Goal: Transaction & Acquisition: Purchase product/service

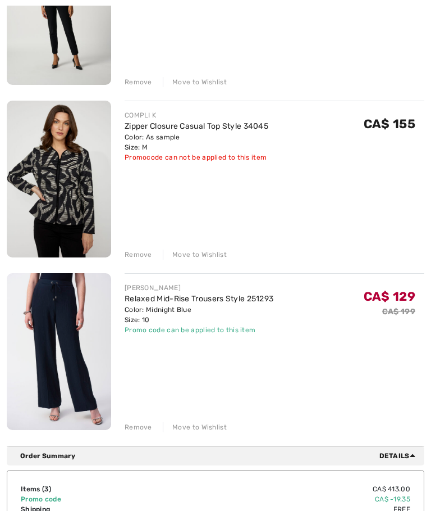
scroll to position [239, 0]
click at [136, 427] on div "Remove" at bounding box center [139, 426] width 28 height 10
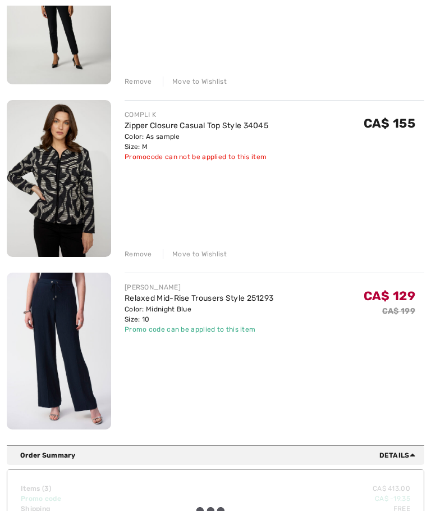
click at [146, 253] on div "Remove" at bounding box center [139, 254] width 28 height 10
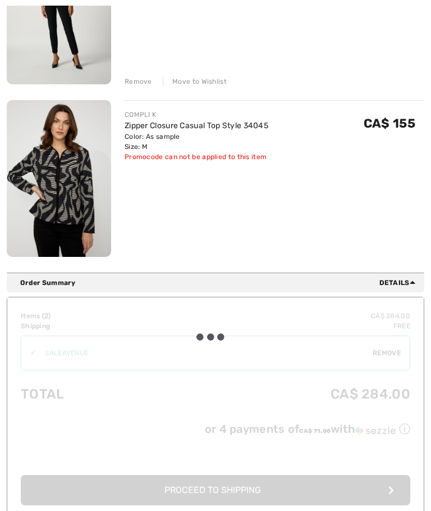
click at [140, 79] on div "Remove" at bounding box center [139, 81] width 28 height 10
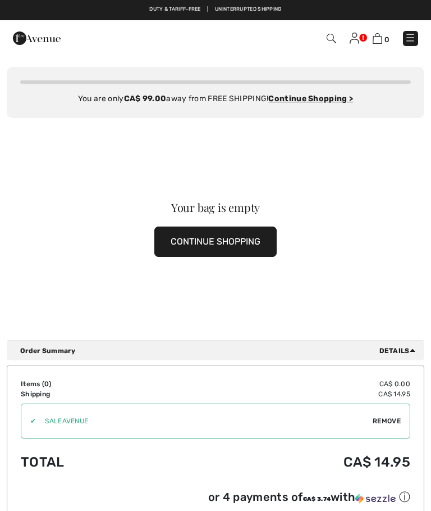
scroll to position [0, 0]
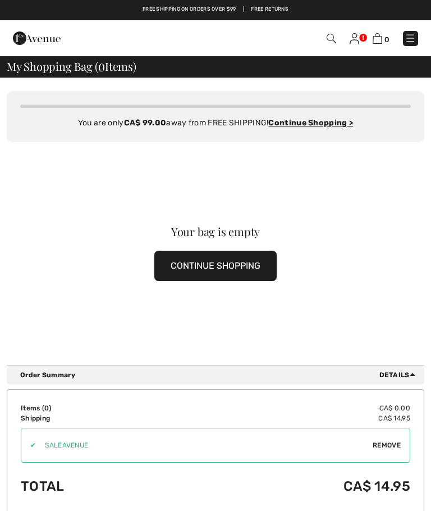
click at [225, 270] on button "CONTINUE SHOPPING" at bounding box center [215, 266] width 122 height 30
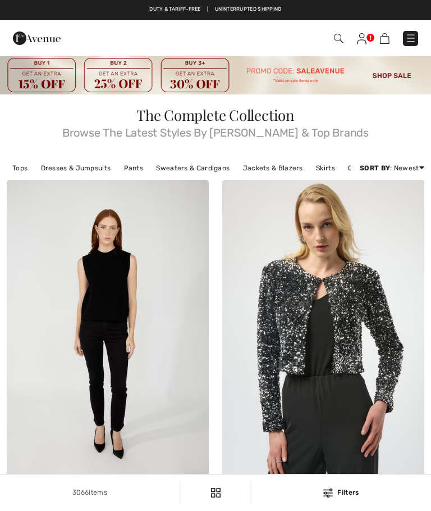
checkbox input "true"
click at [416, 40] on img at bounding box center [411, 38] width 11 height 11
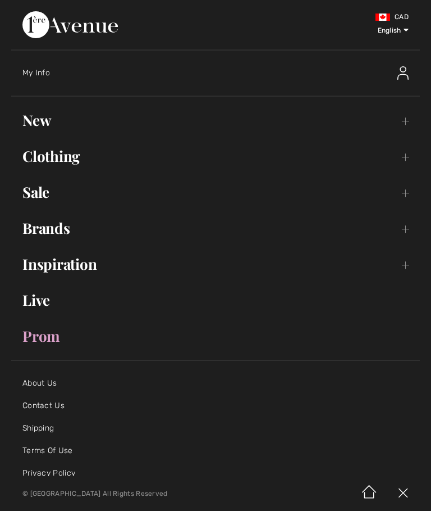
click at [69, 164] on link "Clothing Toggle submenu" at bounding box center [215, 156] width 409 height 25
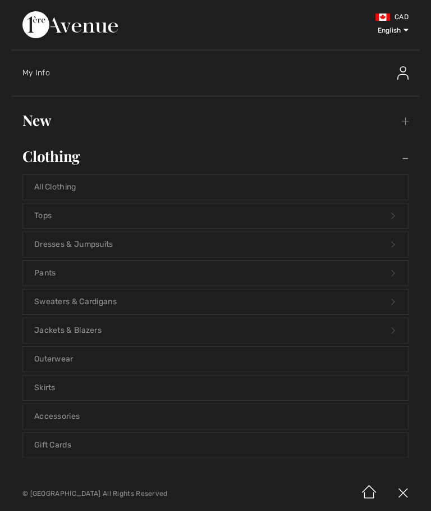
click at [76, 335] on link "Jackets & Blazers Open submenu" at bounding box center [215, 330] width 385 height 25
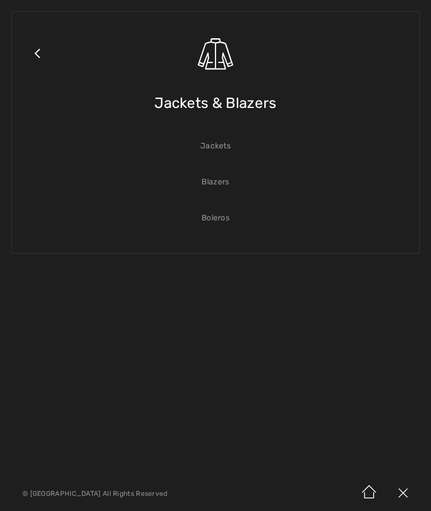
click at [218, 155] on link "Jackets" at bounding box center [215, 146] width 385 height 25
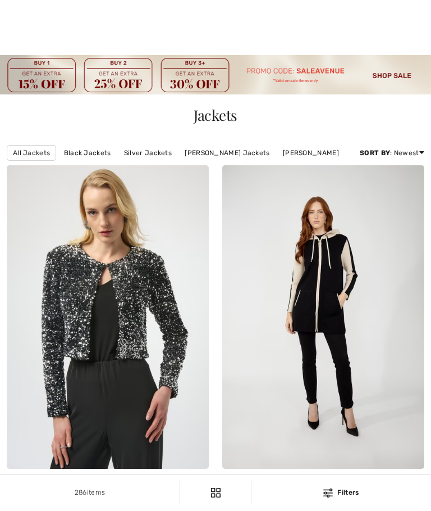
scroll to position [759, 0]
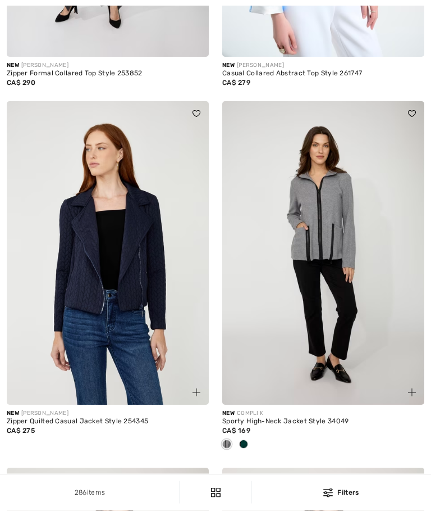
checkbox input "true"
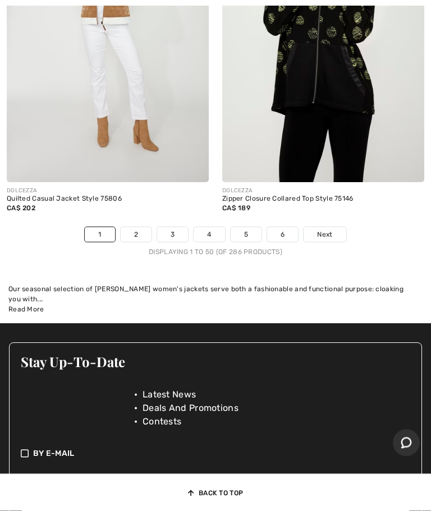
scroll to position [9105, 0]
click at [332, 239] on span "Next" at bounding box center [324, 234] width 15 height 10
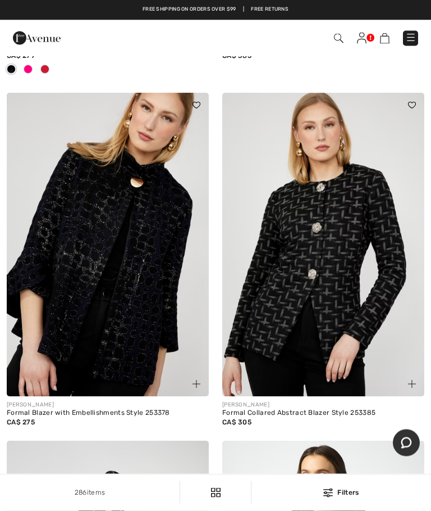
scroll to position [7750, 0]
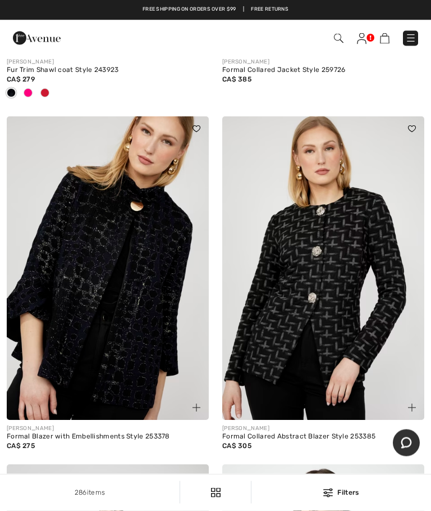
click at [346, 35] on span at bounding box center [304, 38] width 230 height 15
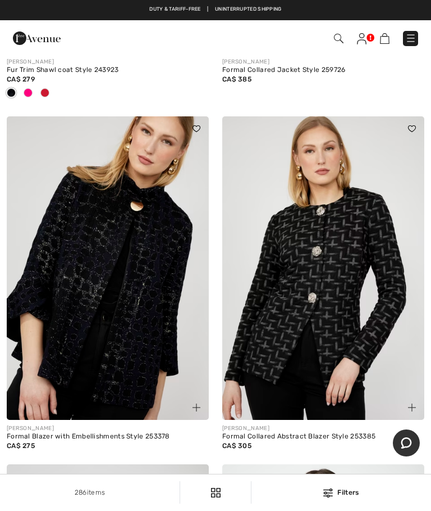
click at [343, 40] on img at bounding box center [339, 39] width 10 height 10
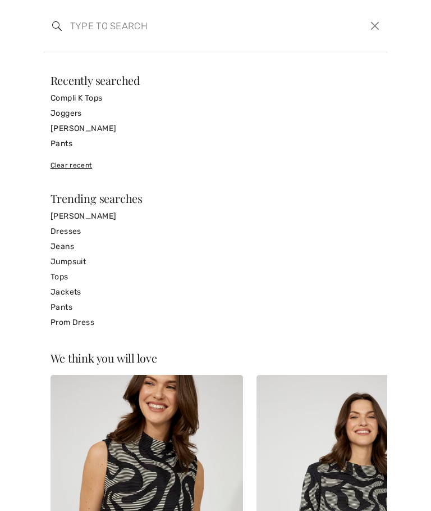
click at [117, 34] on input "search" at bounding box center [180, 26] width 236 height 34
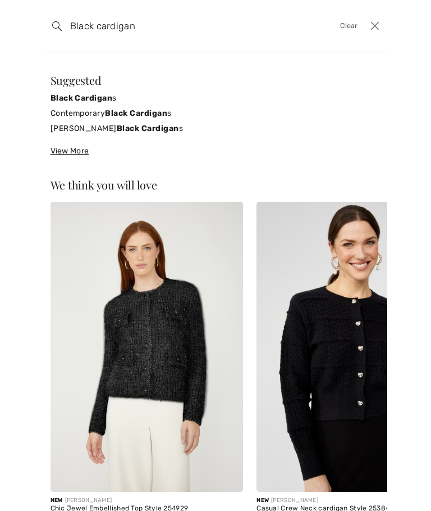
type input "Black cardigan"
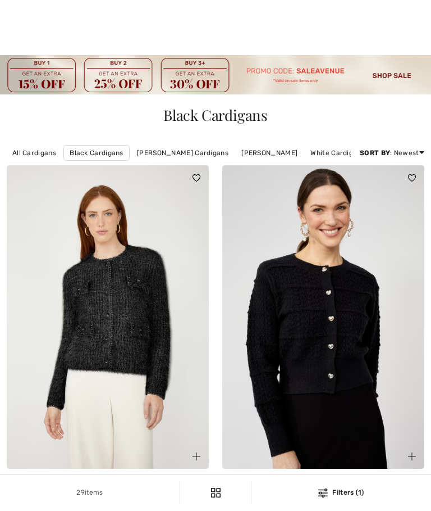
checkbox input "true"
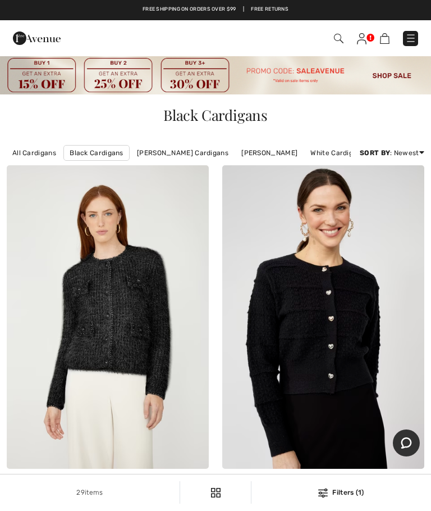
click at [339, 42] on img at bounding box center [339, 39] width 10 height 10
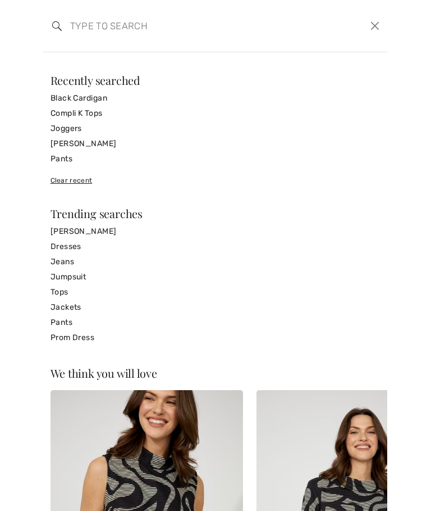
scroll to position [2, 0]
click at [111, 28] on input "search" at bounding box center [180, 26] width 236 height 34
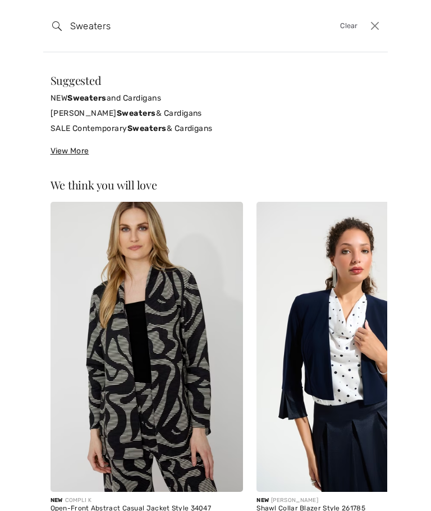
type input "Sweaters"
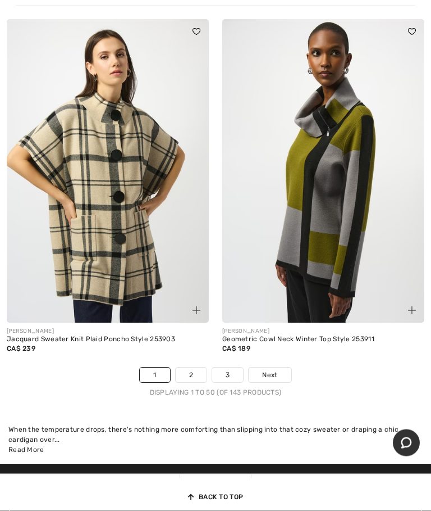
scroll to position [9119, 0]
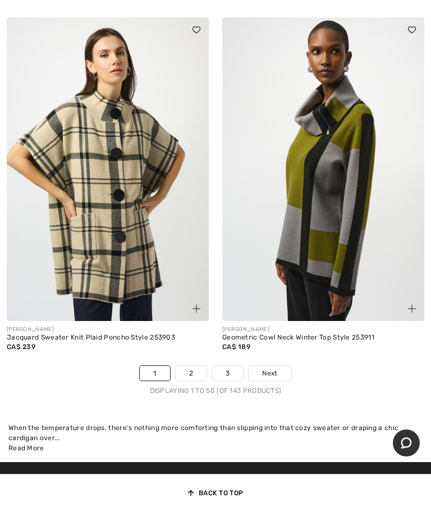
click at [275, 378] on span "Next" at bounding box center [269, 373] width 15 height 10
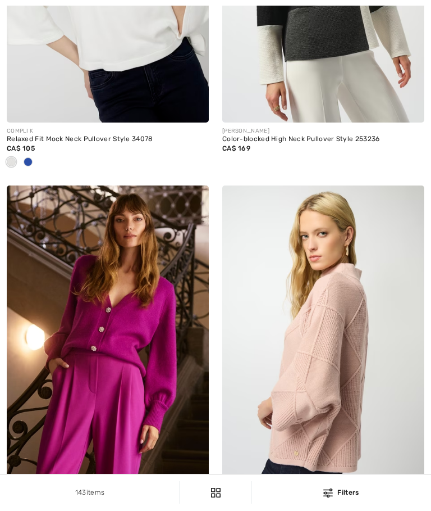
checkbox input "true"
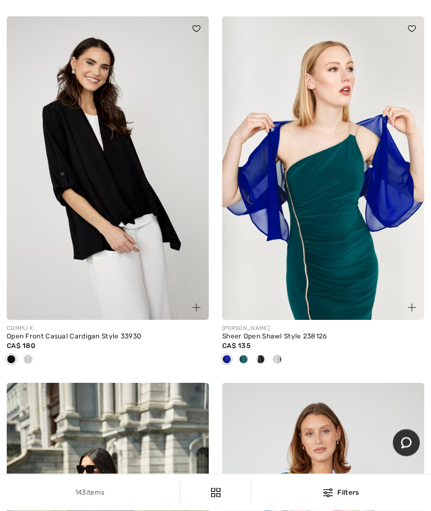
scroll to position [4950, 0]
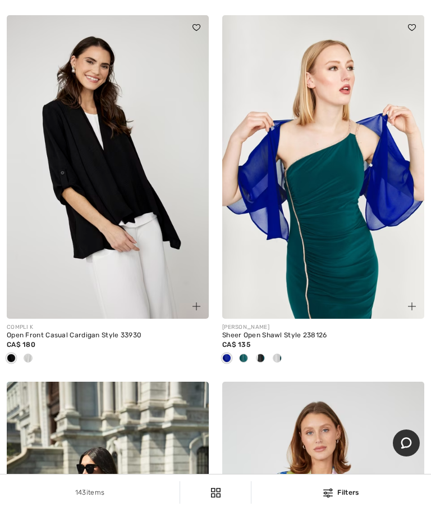
click at [161, 242] on img at bounding box center [108, 166] width 202 height 303
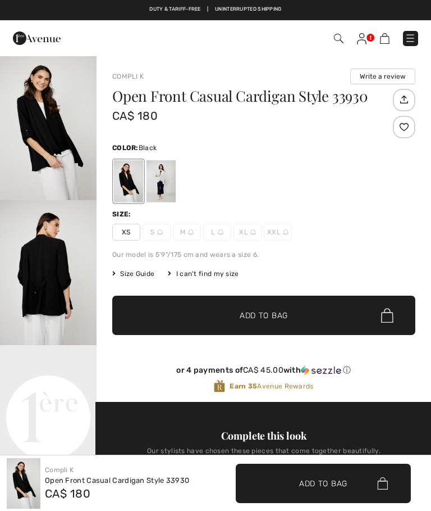
checkbox input "true"
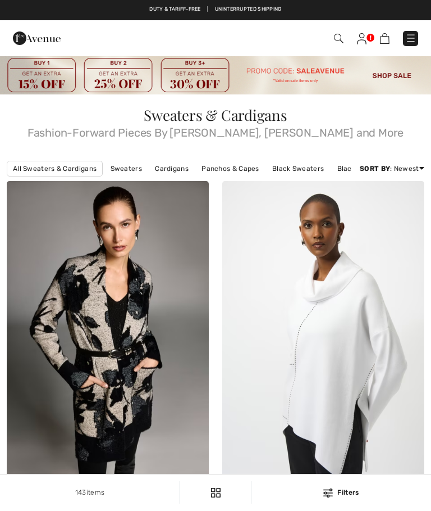
checkbox input "true"
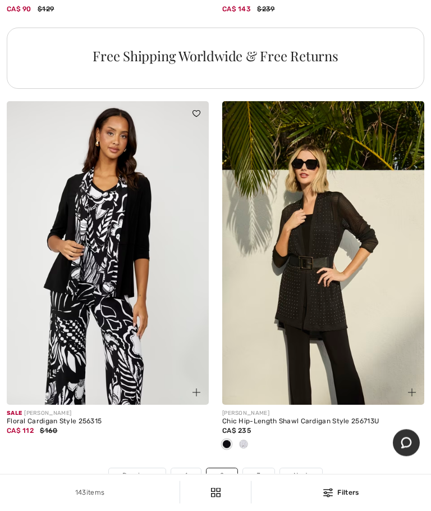
scroll to position [8935, 0]
click at [130, 284] on img at bounding box center [108, 252] width 202 height 303
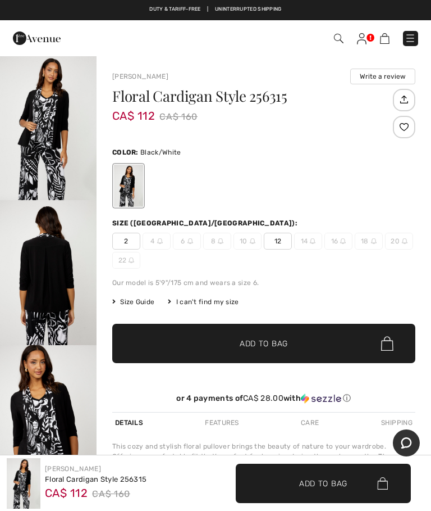
click at [55, 140] on img "1 / 4" at bounding box center [48, 127] width 97 height 145
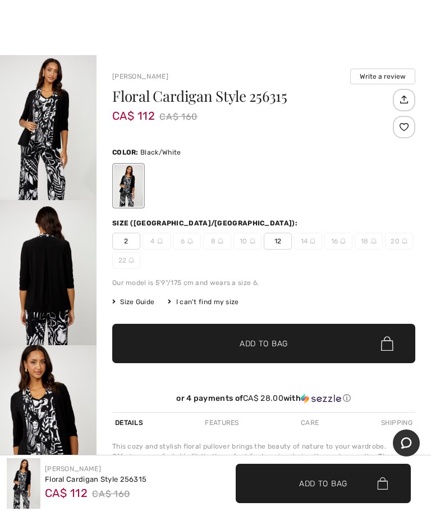
scroll to position [2, 0]
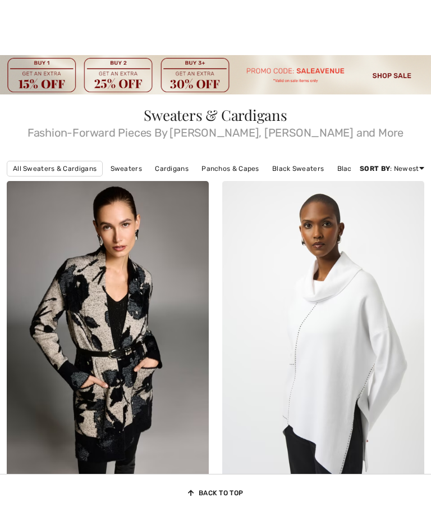
checkbox input "true"
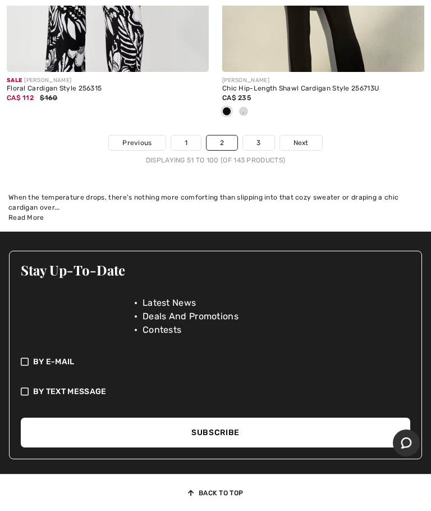
scroll to position [9268, 0]
click at [262, 150] on link "3" at bounding box center [258, 142] width 31 height 15
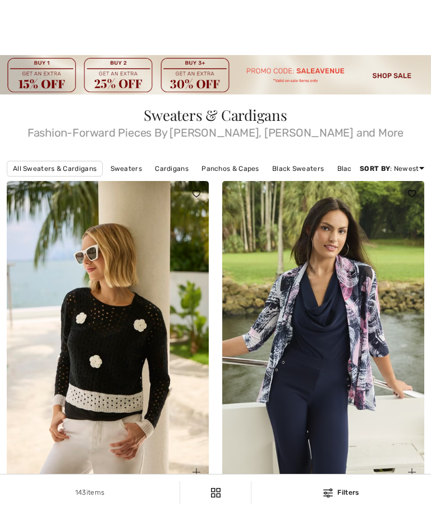
checkbox input "true"
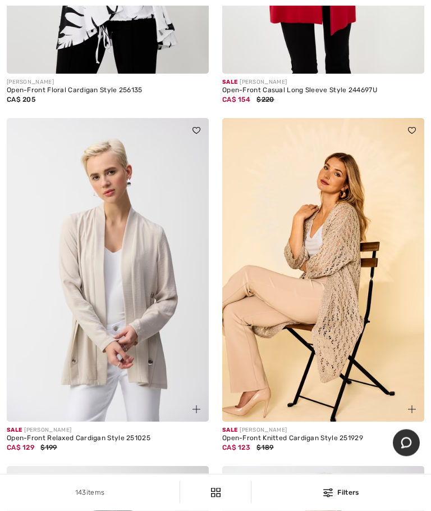
scroll to position [759, 0]
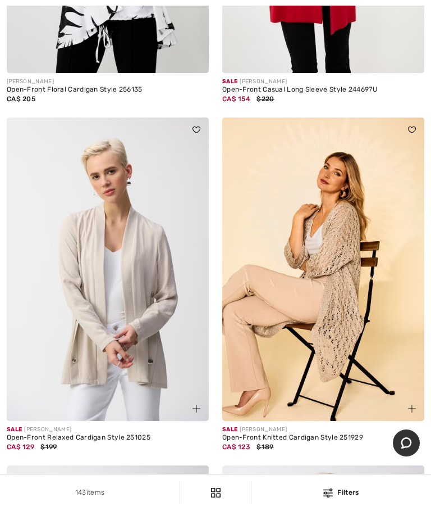
click at [130, 339] on img at bounding box center [108, 268] width 202 height 303
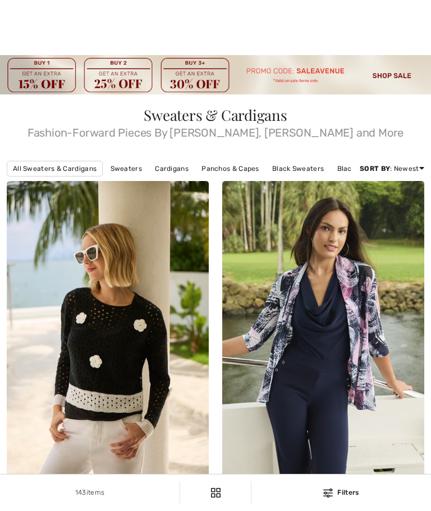
scroll to position [1363, 0]
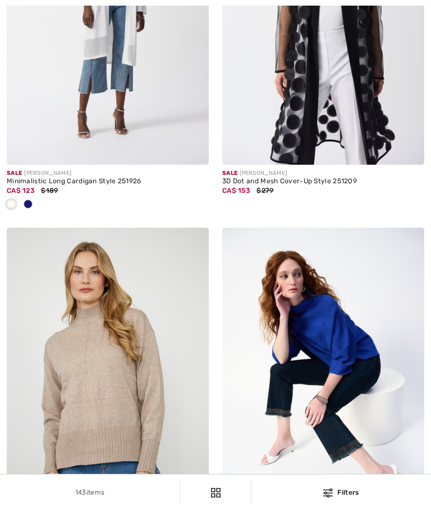
checkbox input "true"
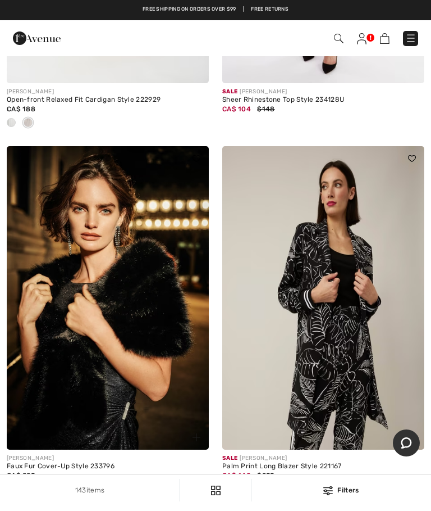
scroll to position [7320, 0]
